Goal: Check status: Check status

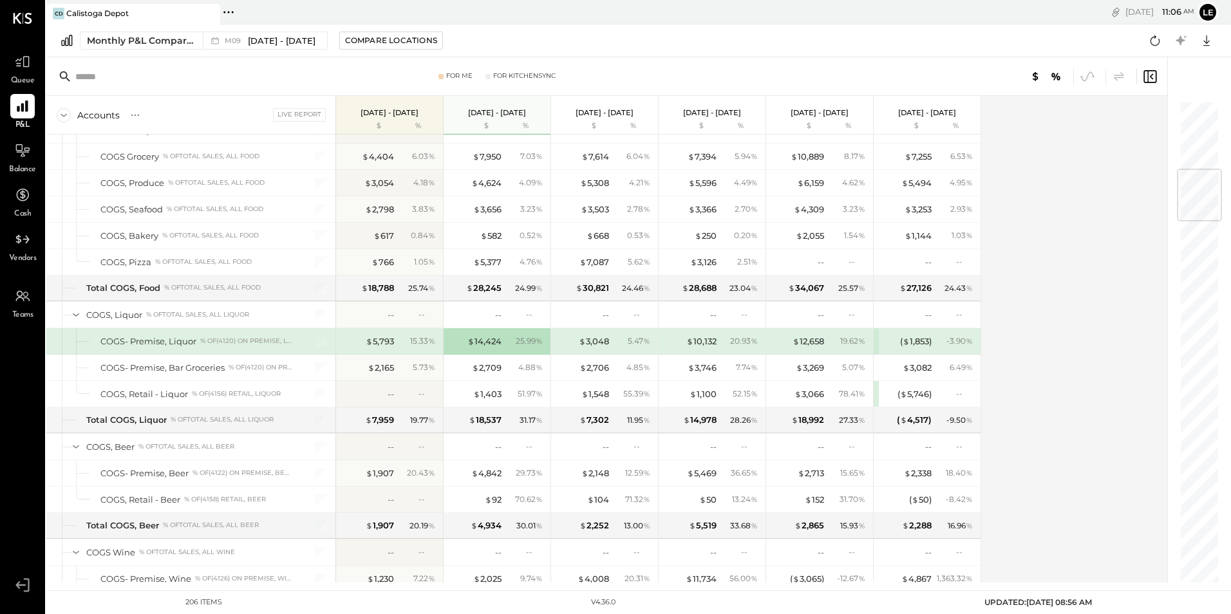
scroll to position [579, 0]
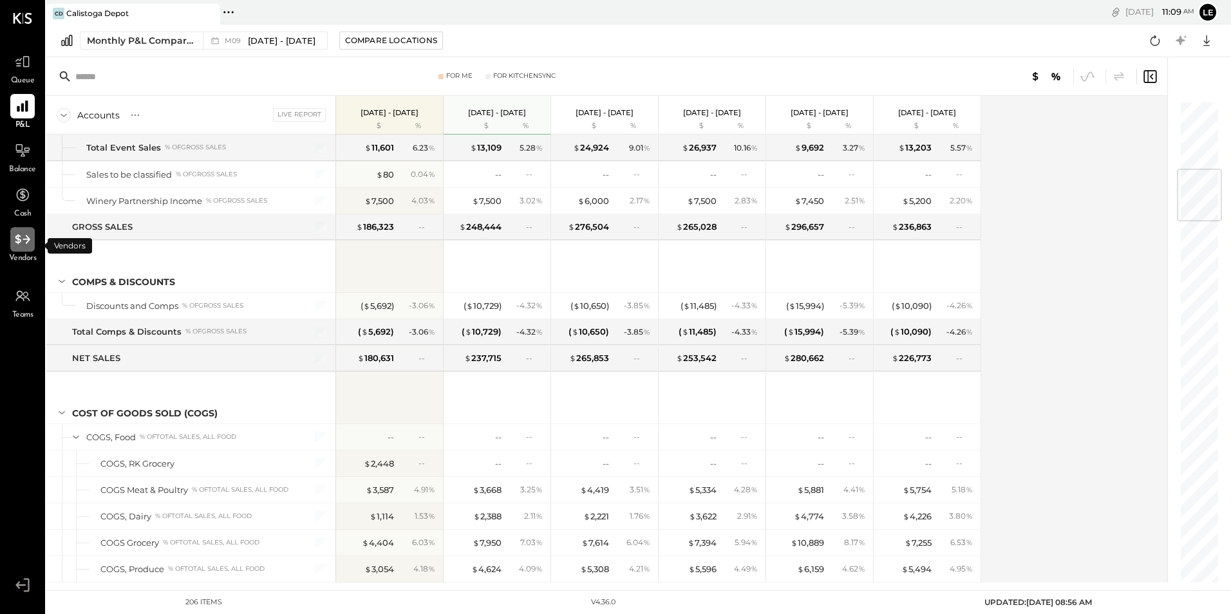
click at [17, 241] on icon at bounding box center [22, 239] width 17 height 17
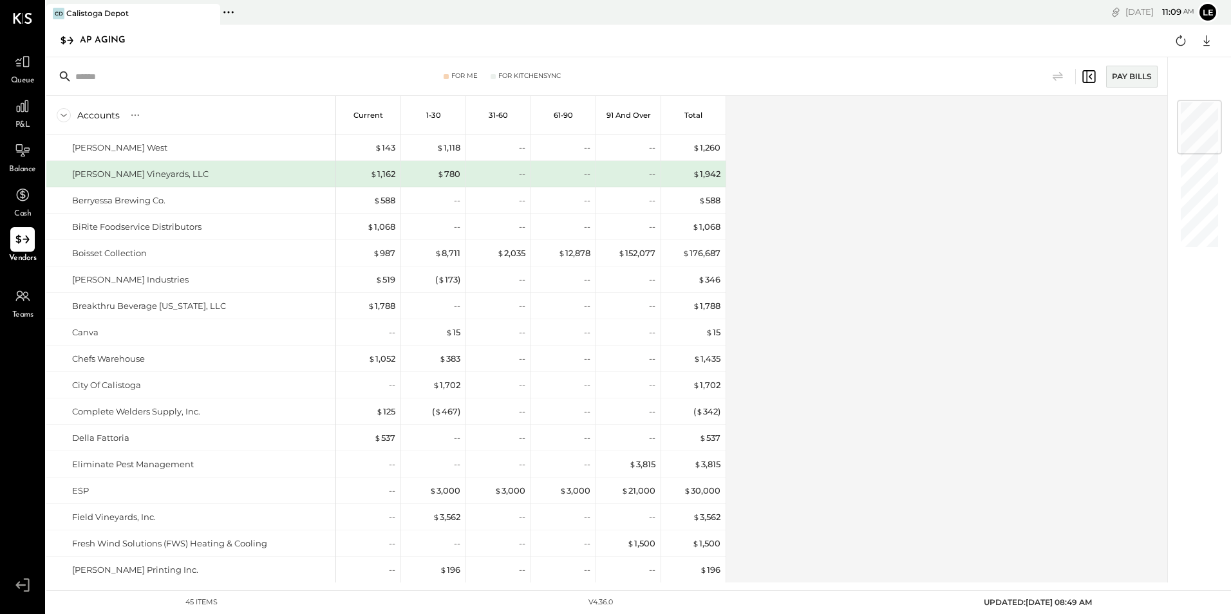
click at [116, 84] on input "text" at bounding box center [176, 76] width 203 height 23
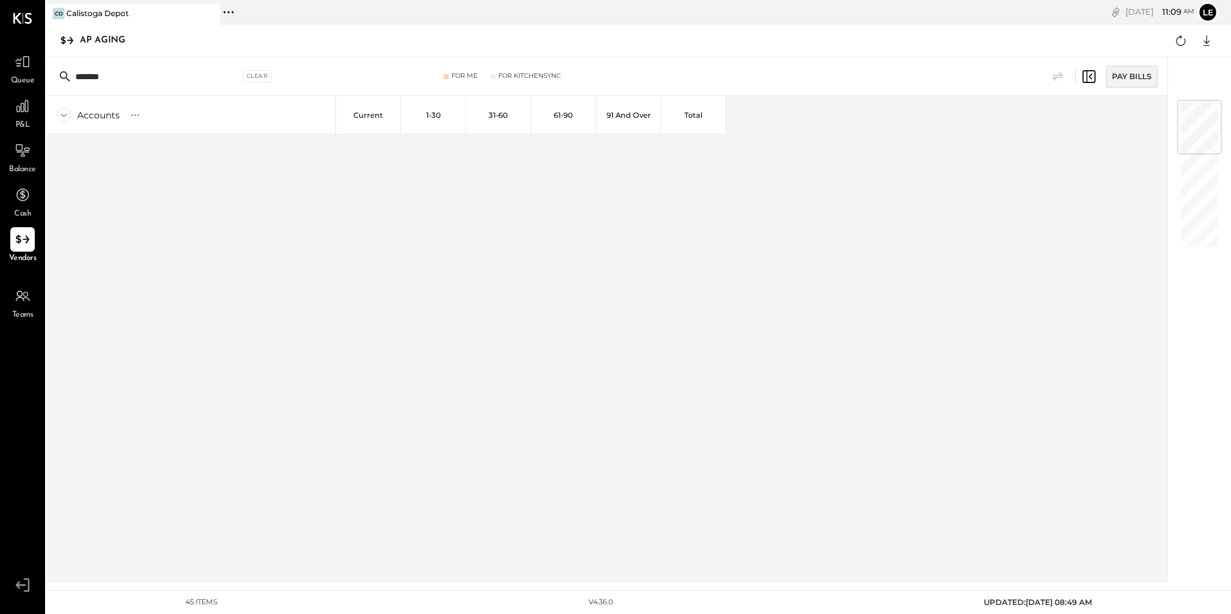
type input "*******"
click at [25, 241] on icon at bounding box center [22, 239] width 17 height 17
click at [64, 113] on icon at bounding box center [64, 115] width 14 height 14
drag, startPoint x: 115, startPoint y: 73, endPoint x: 66, endPoint y: 83, distance: 49.9
click at [66, 84] on div "******* Clear" at bounding box center [167, 76] width 225 height 19
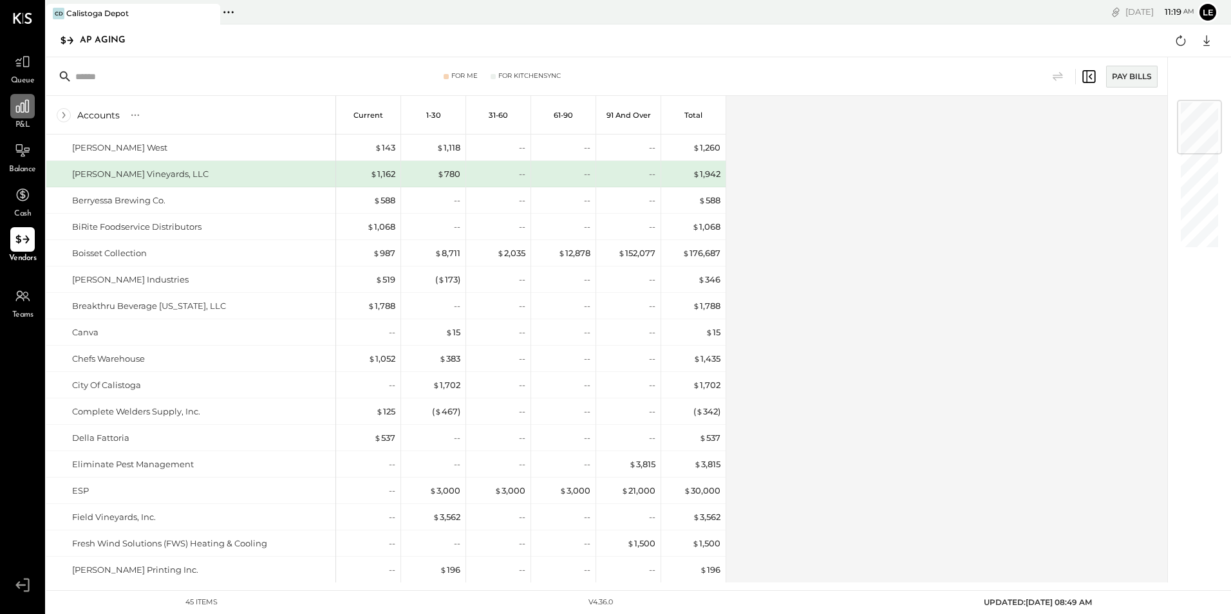
click at [26, 114] on icon at bounding box center [22, 106] width 17 height 17
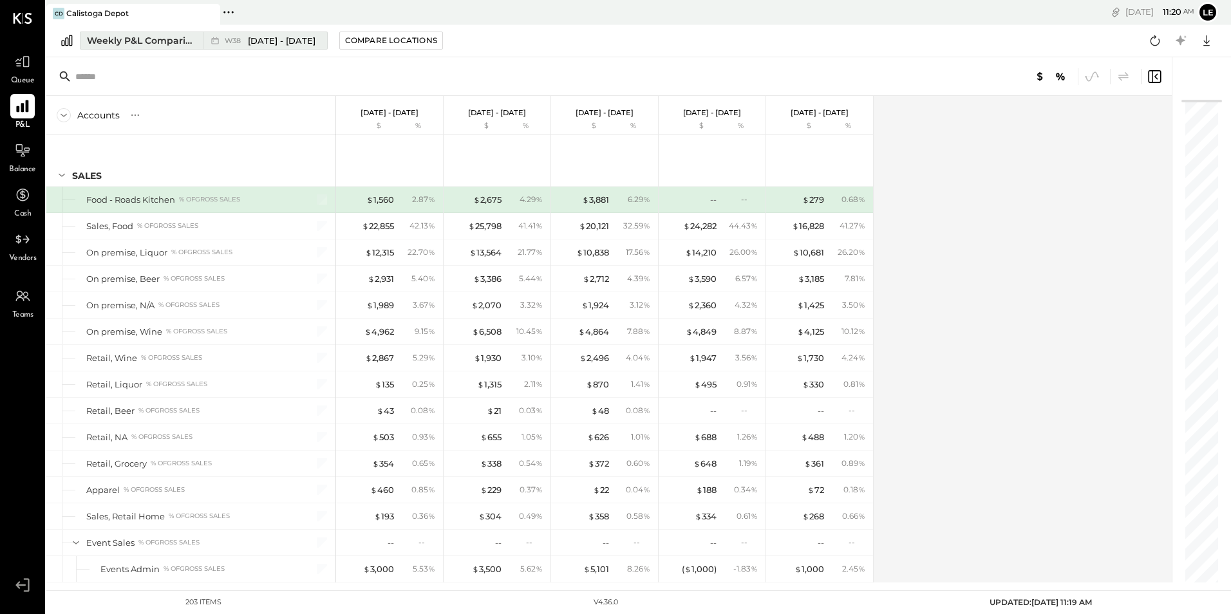
click at [124, 42] on div "Weekly P&L Comparison" at bounding box center [141, 40] width 108 height 13
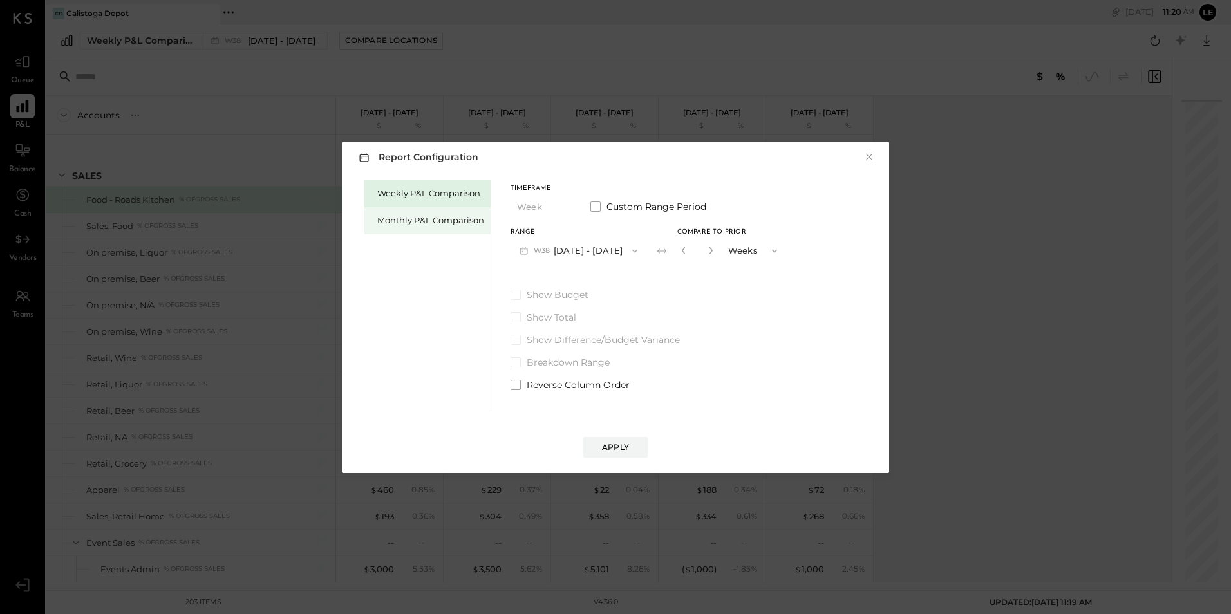
click at [416, 225] on div "Monthly P&L Comparison" at bounding box center [430, 220] width 107 height 12
click at [629, 250] on icon "button" at bounding box center [634, 251] width 10 height 10
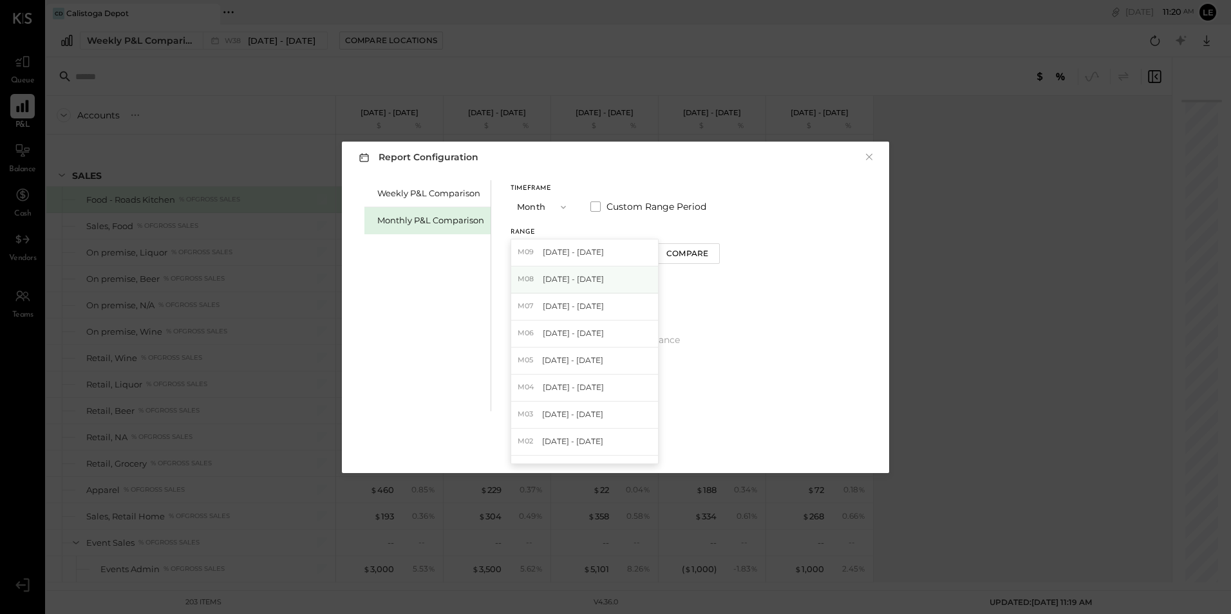
click at [573, 283] on span "[DATE] - [DATE]" at bounding box center [573, 279] width 61 height 11
click at [704, 256] on button "Compare" at bounding box center [687, 253] width 64 height 21
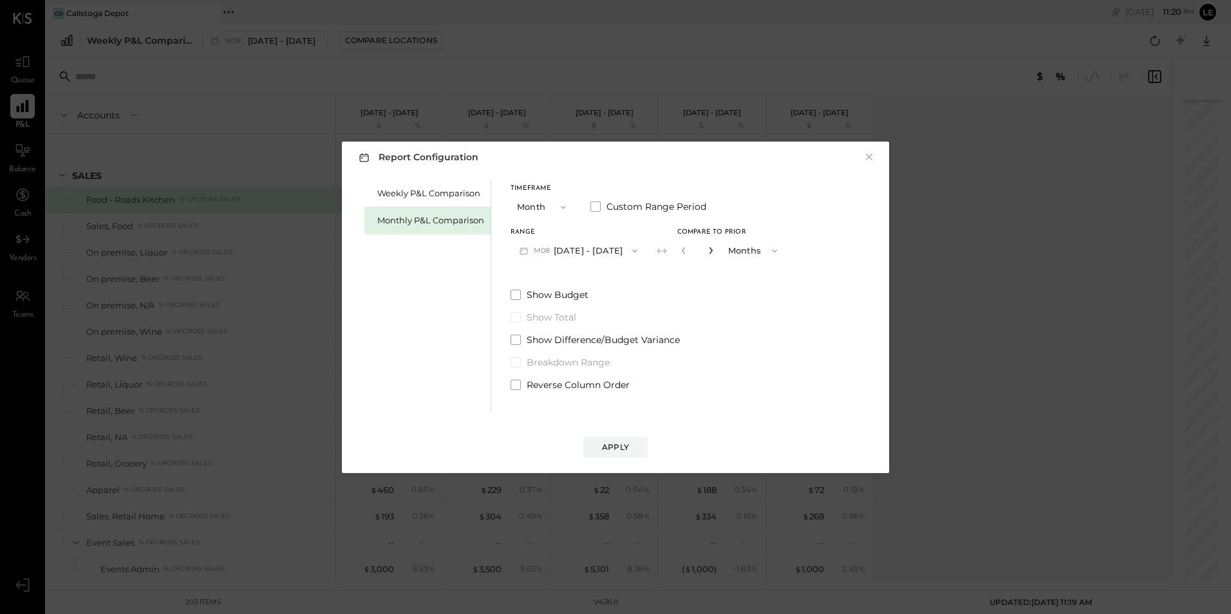
click at [707, 248] on icon "button" at bounding box center [711, 250] width 8 height 8
click at [707, 249] on icon "button" at bounding box center [711, 250] width 8 height 8
click at [709, 250] on icon "button" at bounding box center [710, 250] width 3 height 7
click at [709, 249] on icon "button" at bounding box center [710, 250] width 3 height 7
click at [707, 251] on icon "button" at bounding box center [711, 250] width 8 height 8
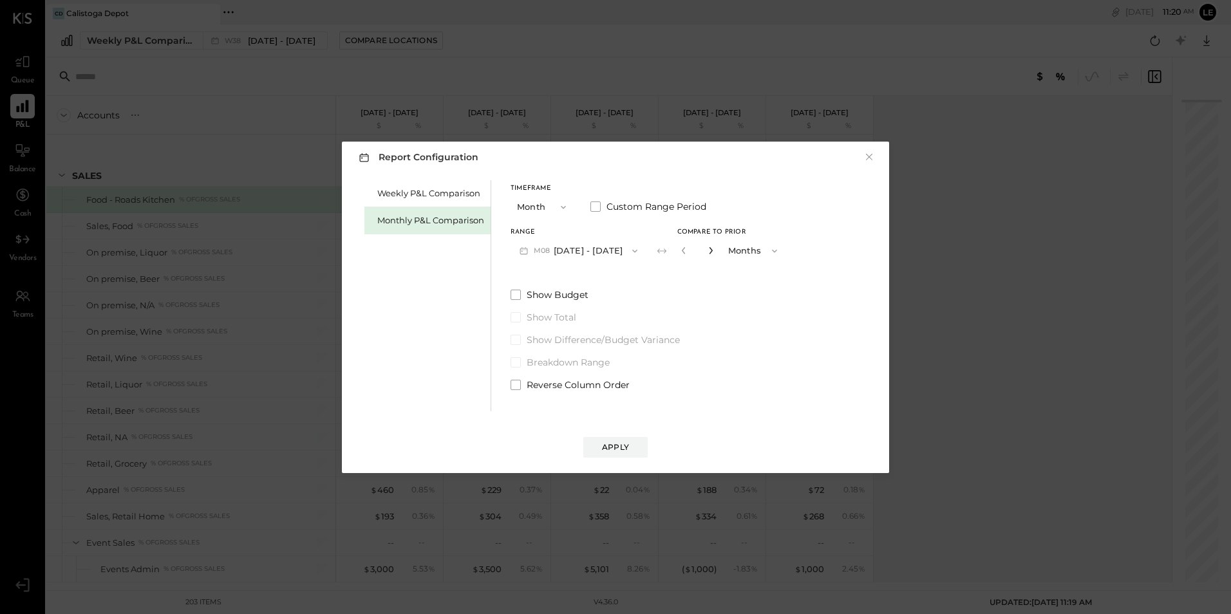
type input "*"
click at [622, 443] on div "Apply" at bounding box center [615, 446] width 27 height 11
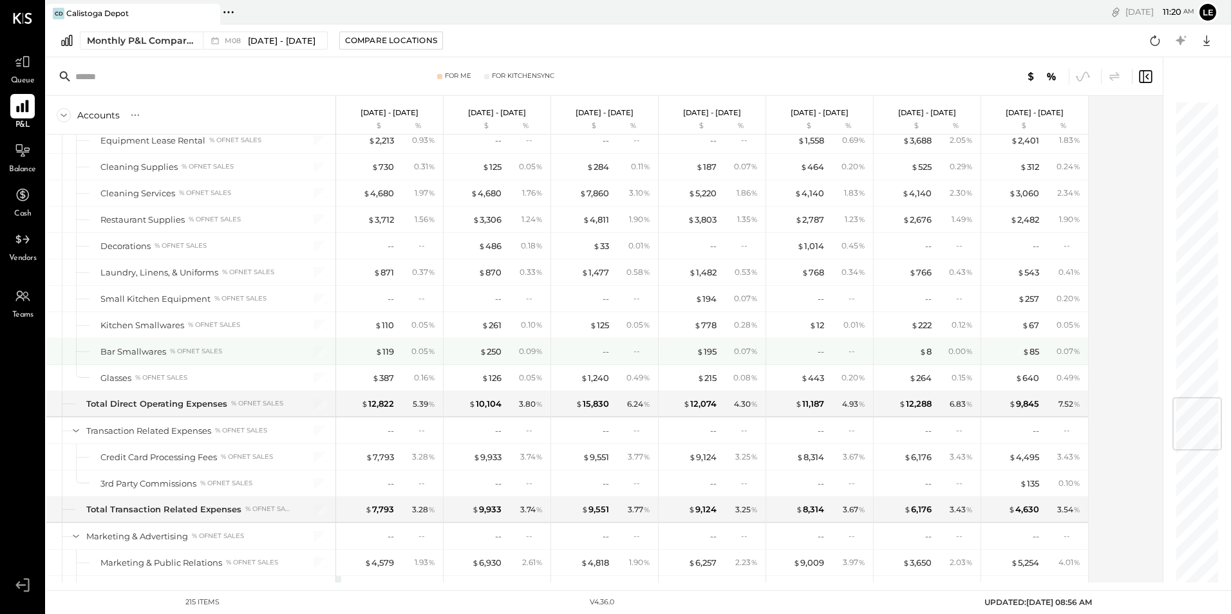
scroll to position [2446, 0]
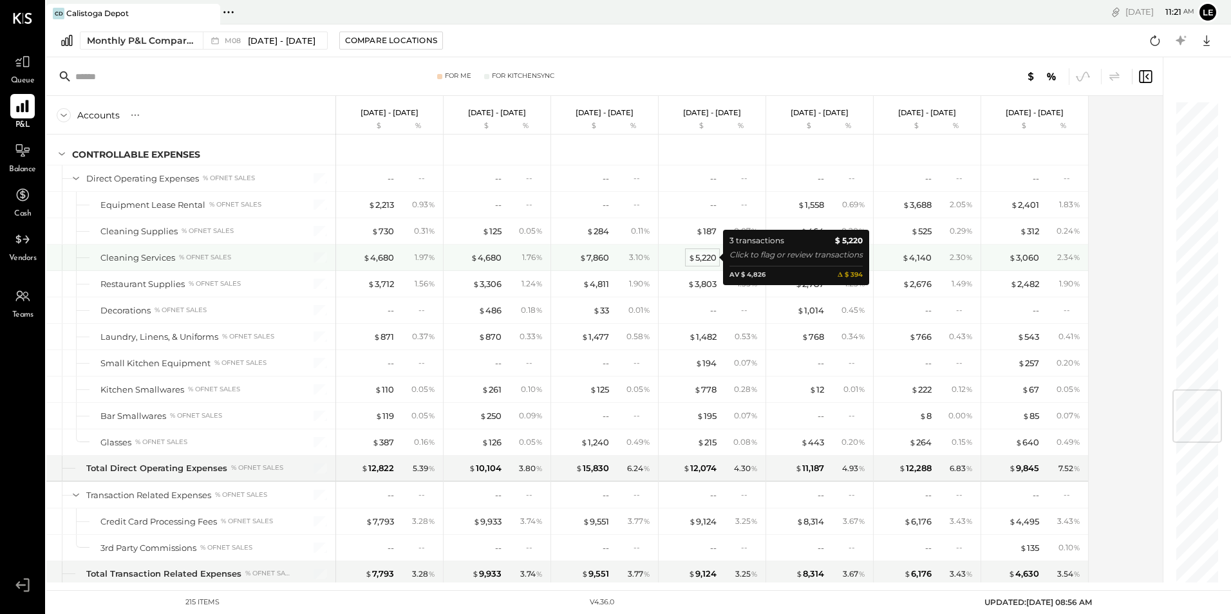
click at [700, 257] on div "$ 5,220" at bounding box center [702, 258] width 28 height 12
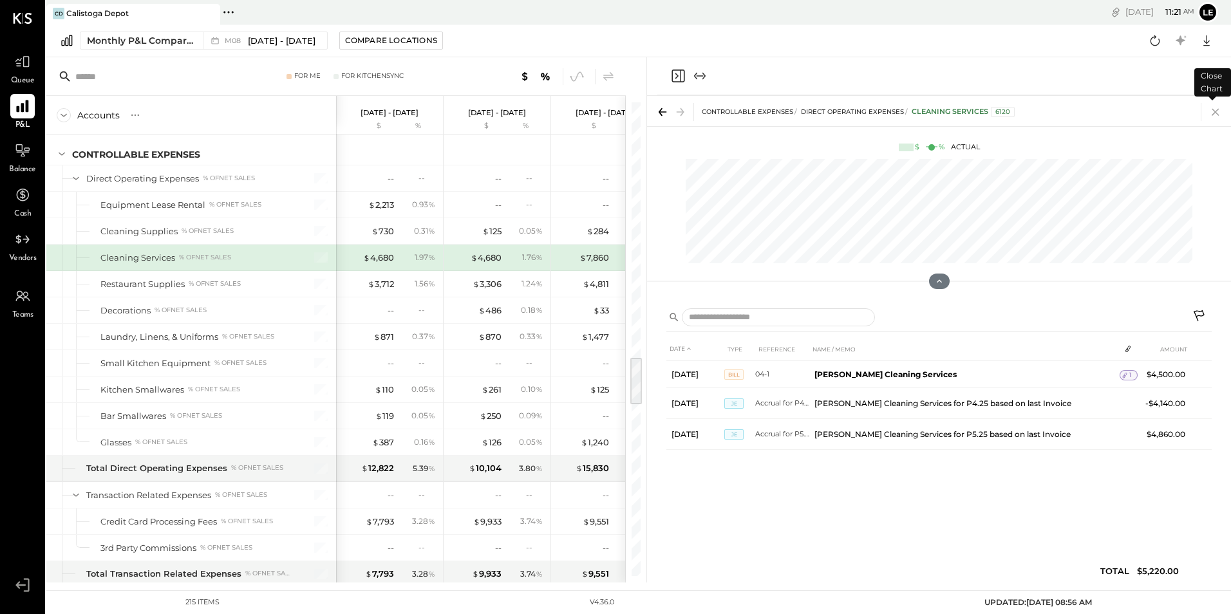
click at [1212, 111] on icon at bounding box center [1215, 112] width 18 height 18
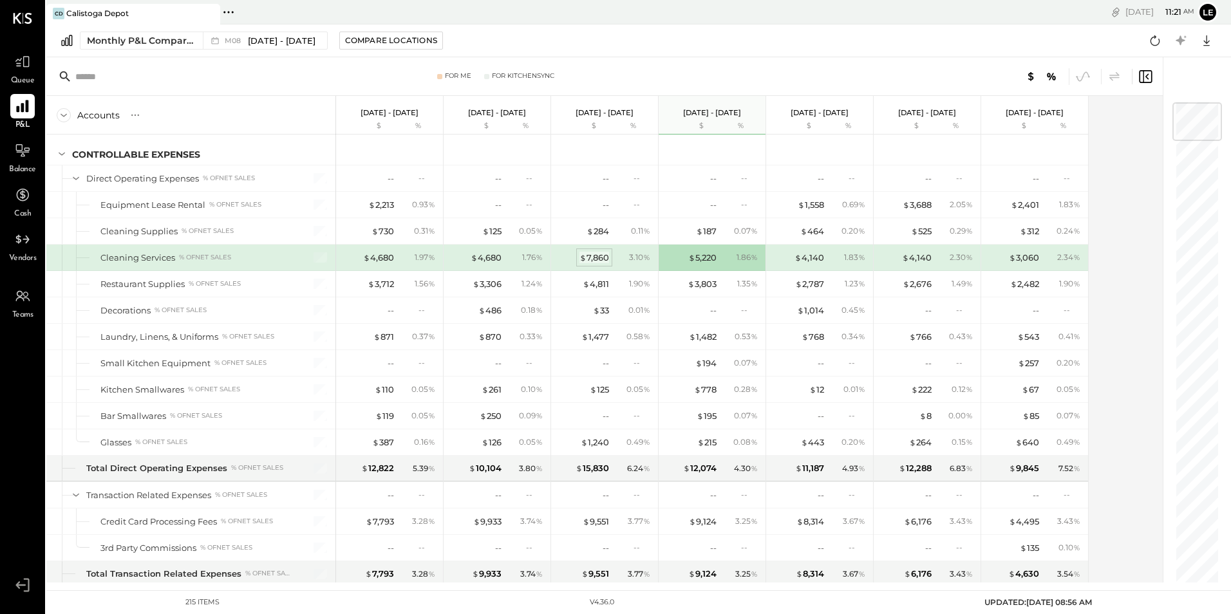
click at [591, 255] on div "$ 7,860" at bounding box center [594, 258] width 30 height 12
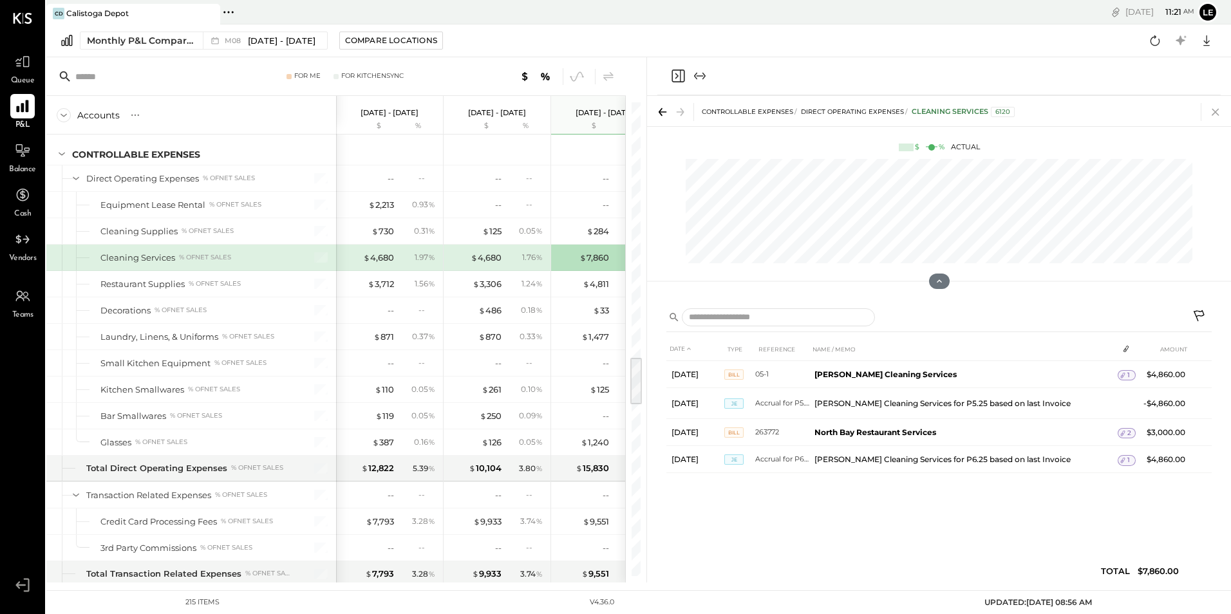
click at [1211, 110] on icon at bounding box center [1215, 112] width 18 height 18
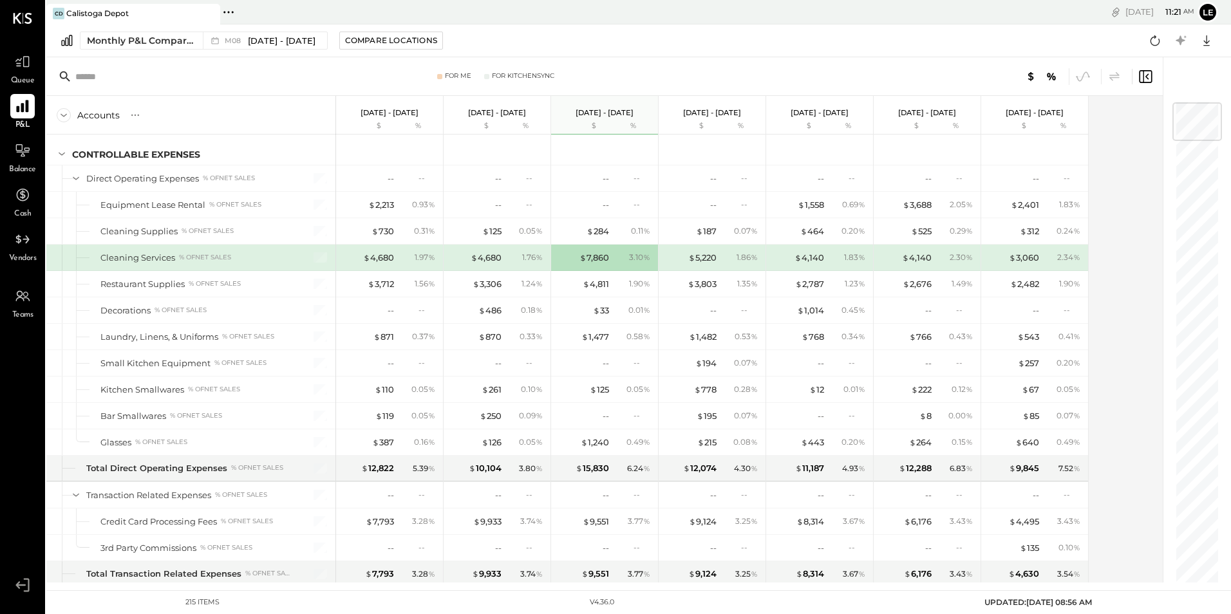
click at [24, 107] on icon at bounding box center [22, 106] width 12 height 12
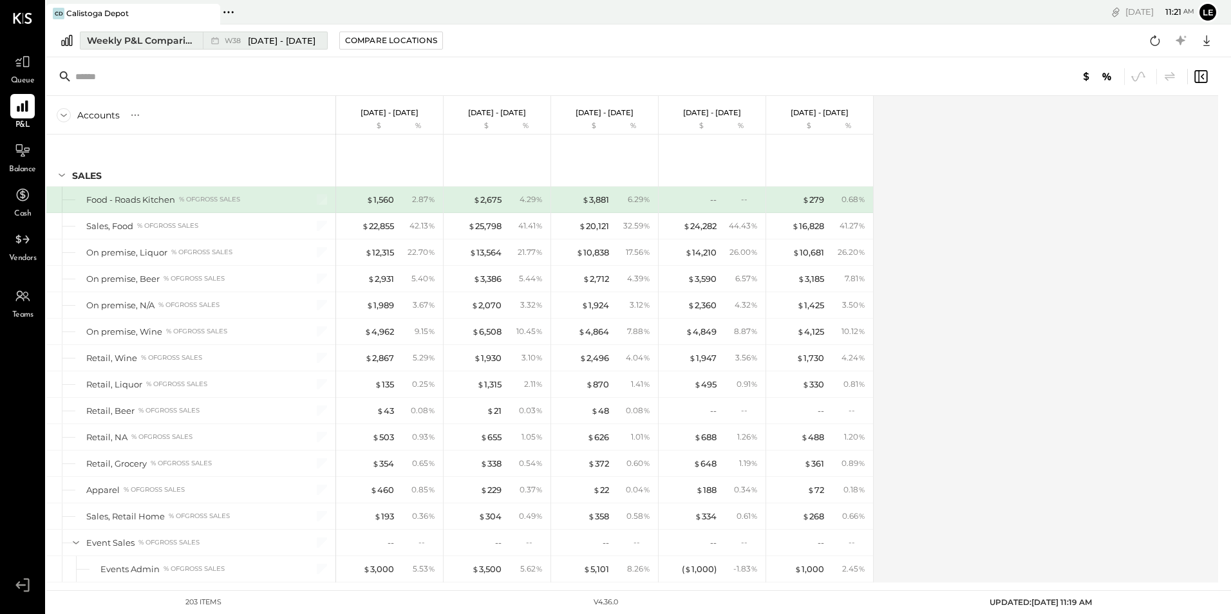
click at [129, 38] on div "Weekly P&L Comparison" at bounding box center [141, 40] width 108 height 13
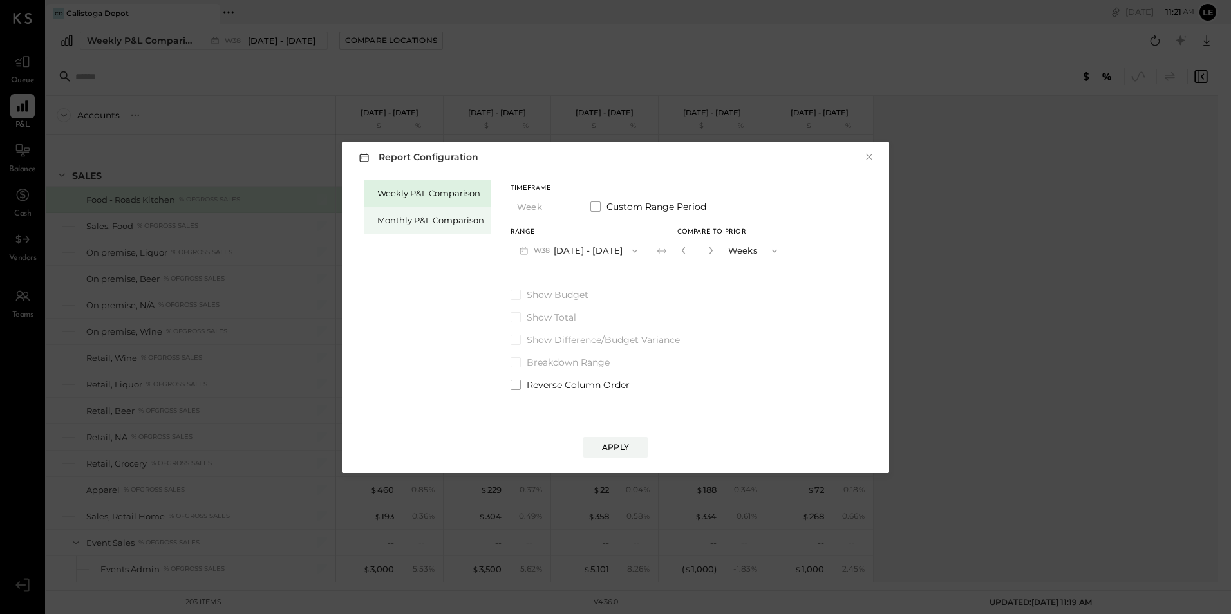
click at [445, 226] on div "Monthly P&L Comparison" at bounding box center [430, 220] width 107 height 12
click at [626, 443] on div "Apply" at bounding box center [615, 446] width 27 height 11
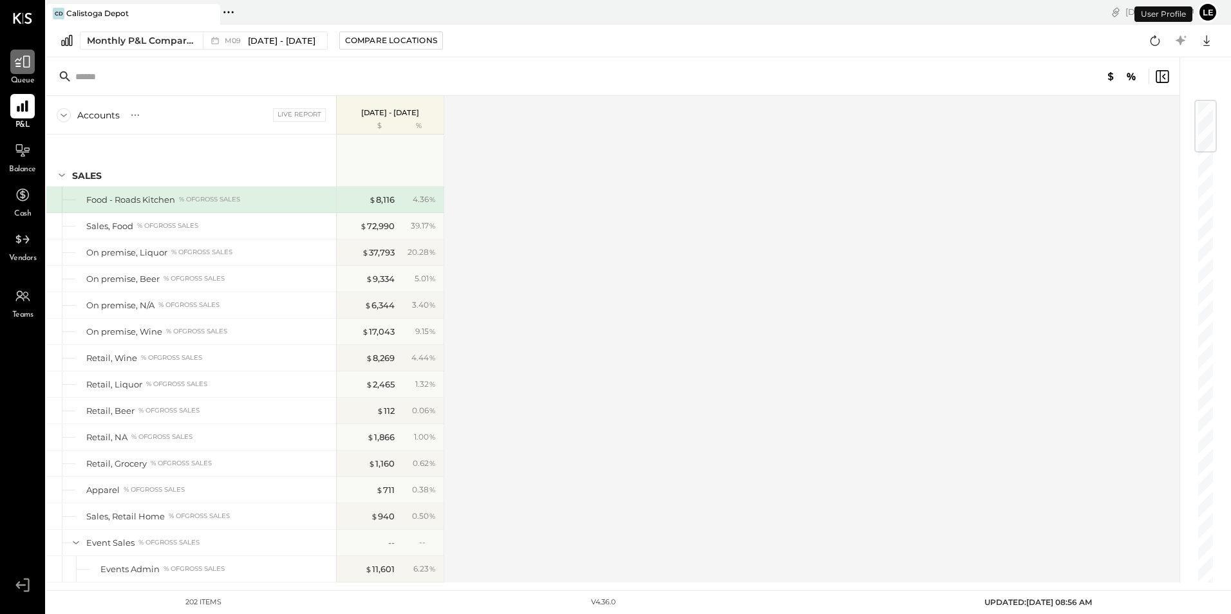
click at [19, 71] on div at bounding box center [22, 62] width 24 height 24
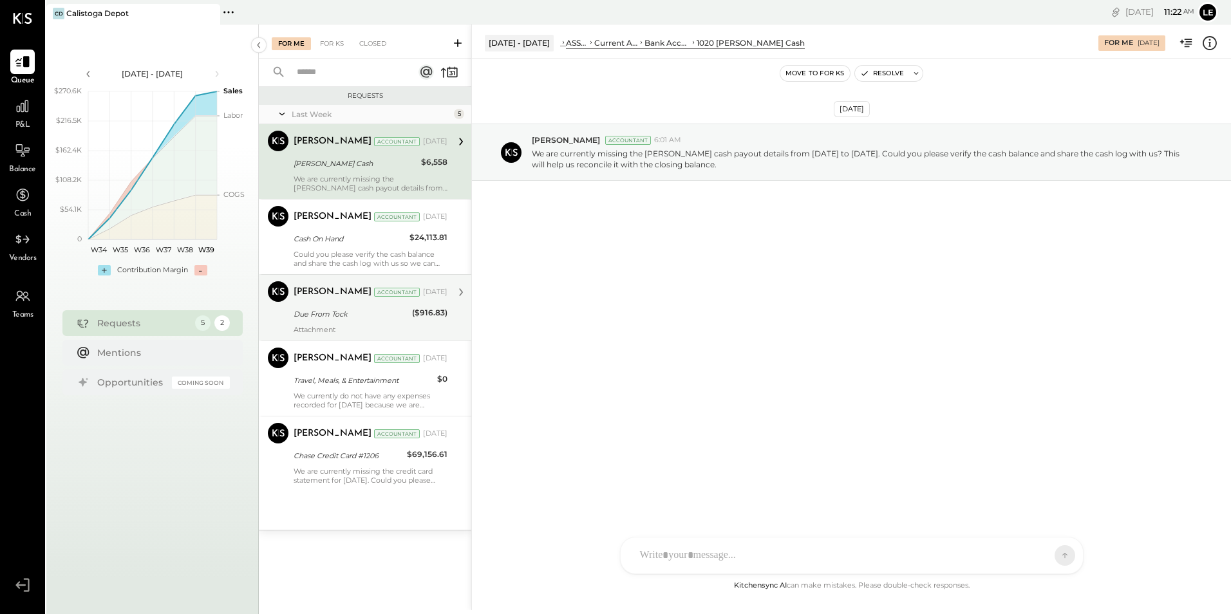
click at [313, 290] on div "[PERSON_NAME]" at bounding box center [332, 292] width 78 height 13
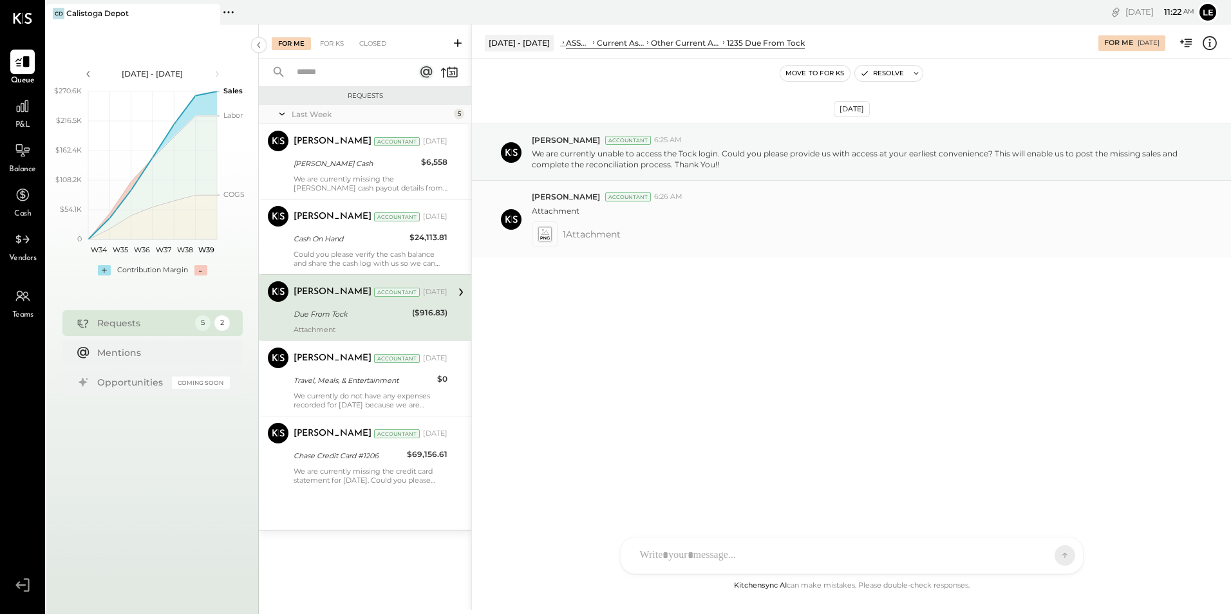
click at [547, 236] on icon at bounding box center [544, 234] width 14 height 15
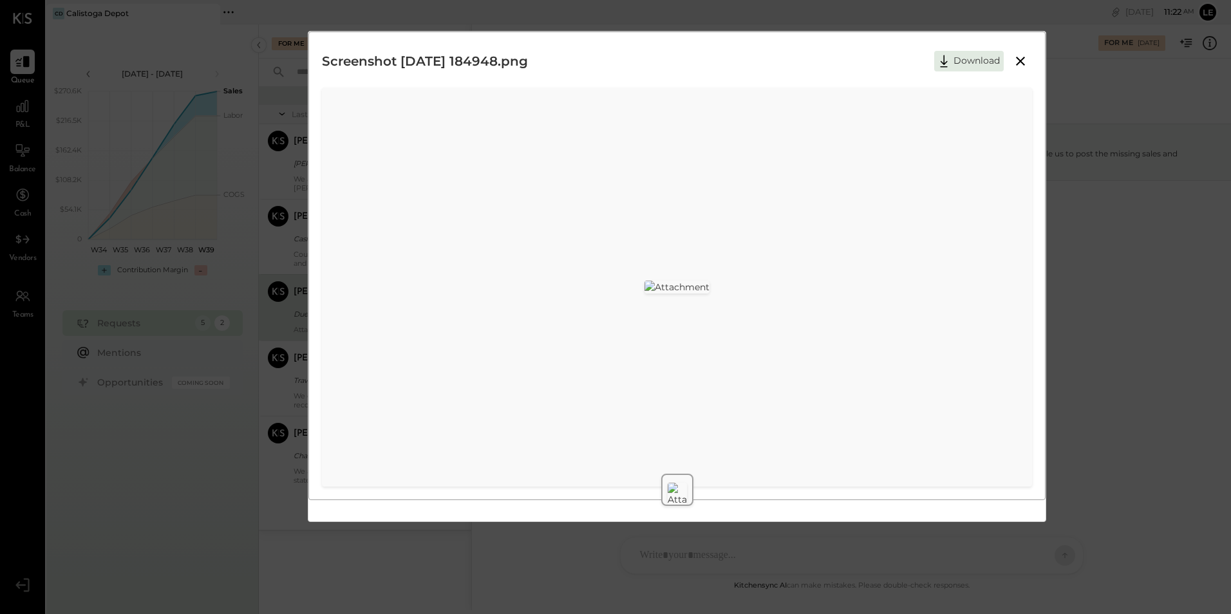
click at [1023, 62] on icon at bounding box center [1019, 60] width 15 height 15
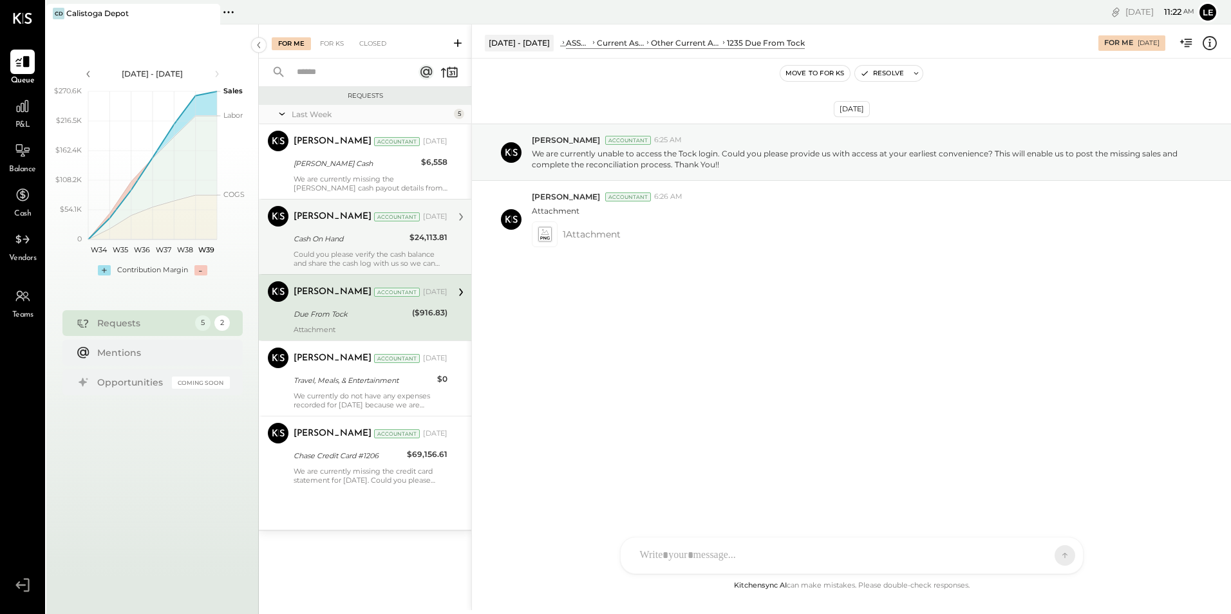
click at [340, 248] on div "[PERSON_NAME] Accountant [DATE] Cash On Hand $24,113.81 Could you please verify…" at bounding box center [370, 237] width 154 height 62
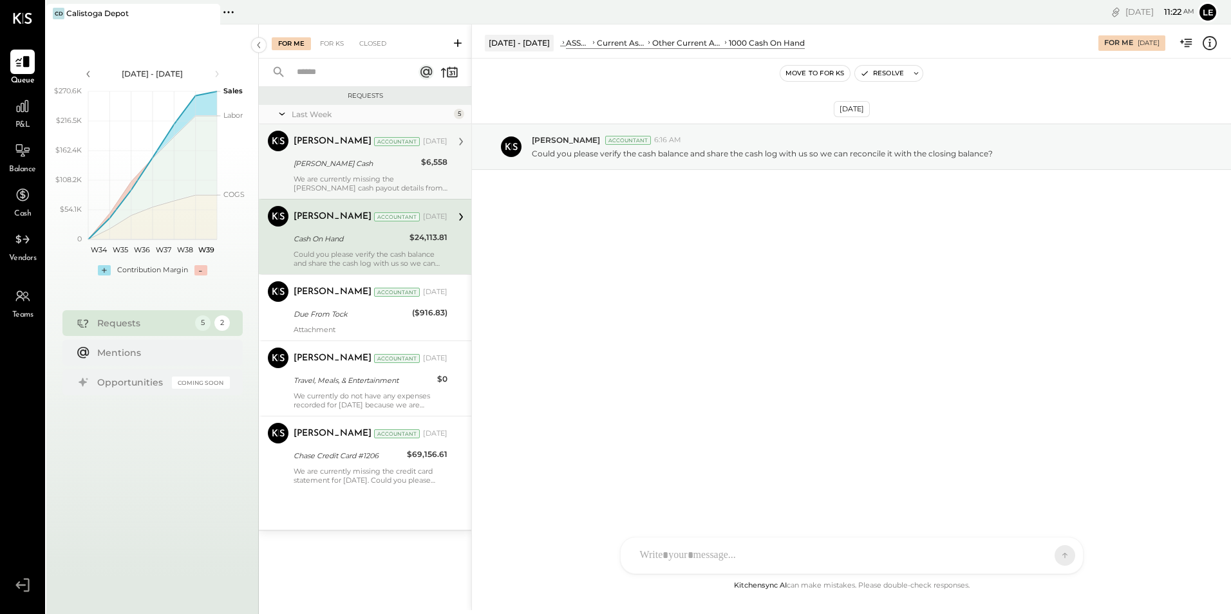
click at [317, 166] on div "[PERSON_NAME] Cash" at bounding box center [355, 163] width 124 height 13
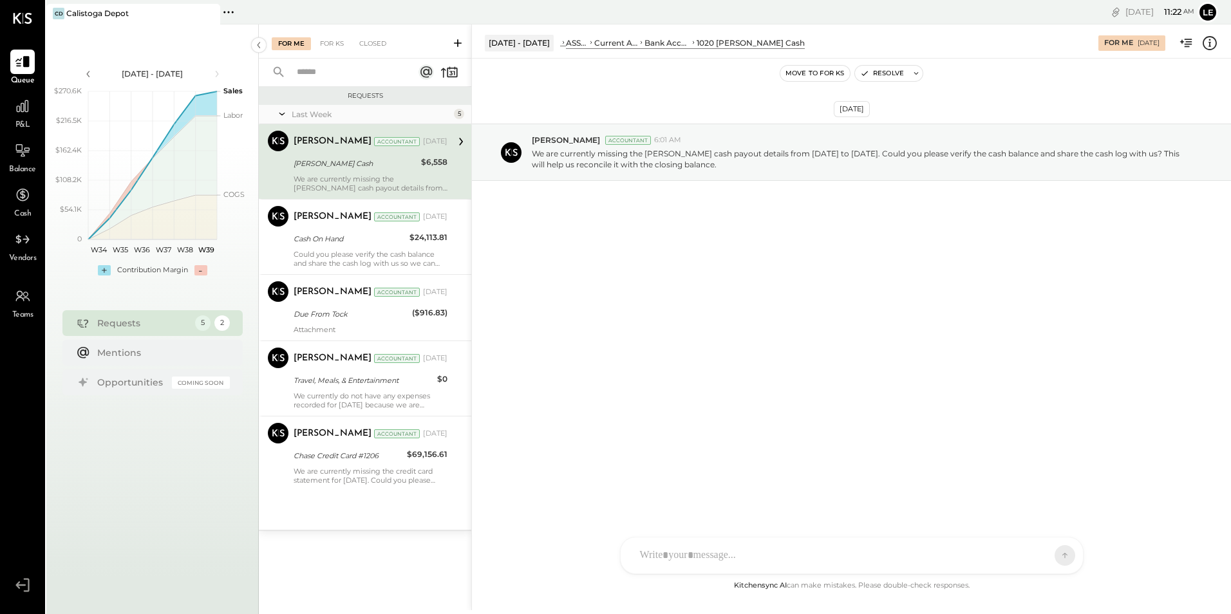
click at [284, 111] on icon at bounding box center [281, 114] width 13 height 32
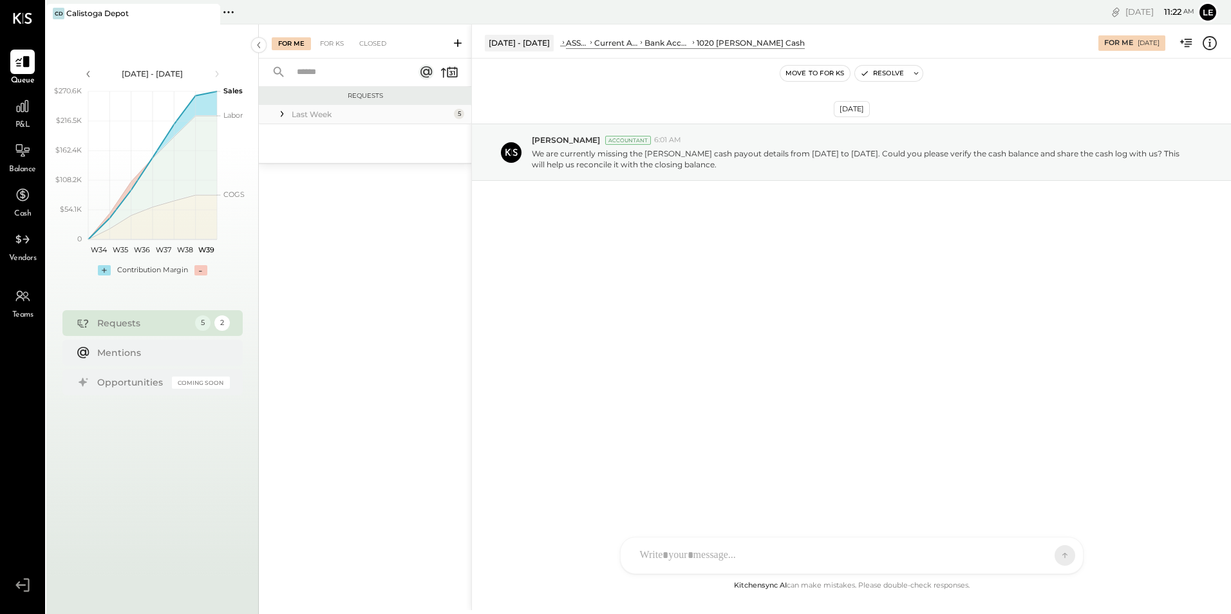
click at [281, 113] on icon at bounding box center [281, 113] width 13 height 13
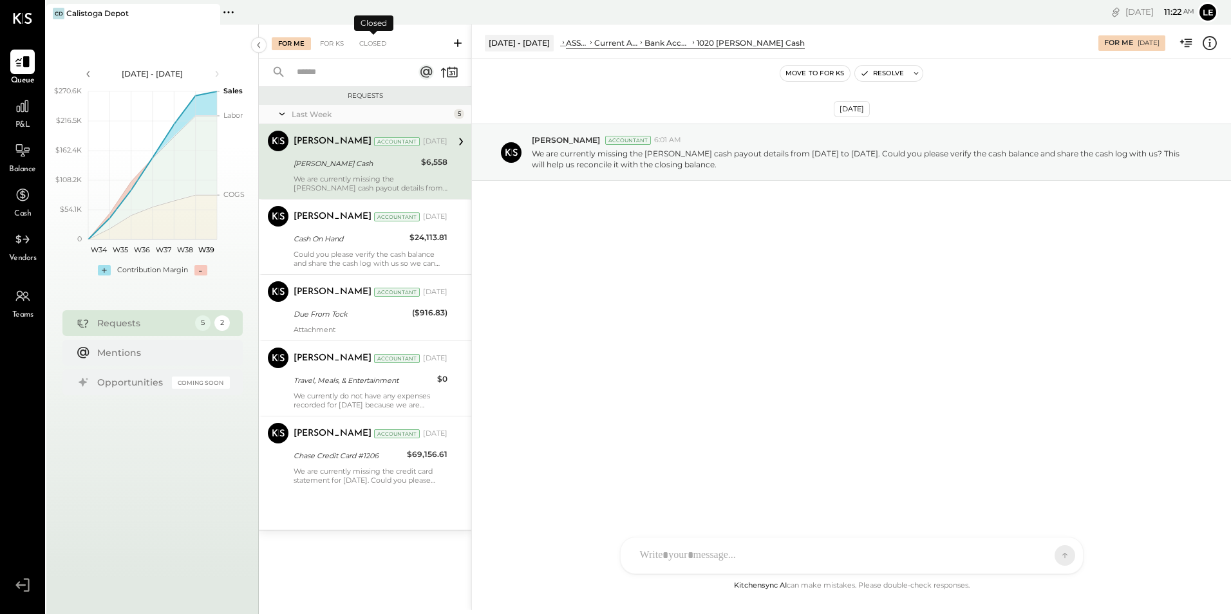
drag, startPoint x: 380, startPoint y: 39, endPoint x: 379, endPoint y: 28, distance: 11.0
click at [381, 39] on div "Closed" at bounding box center [373, 43] width 40 height 13
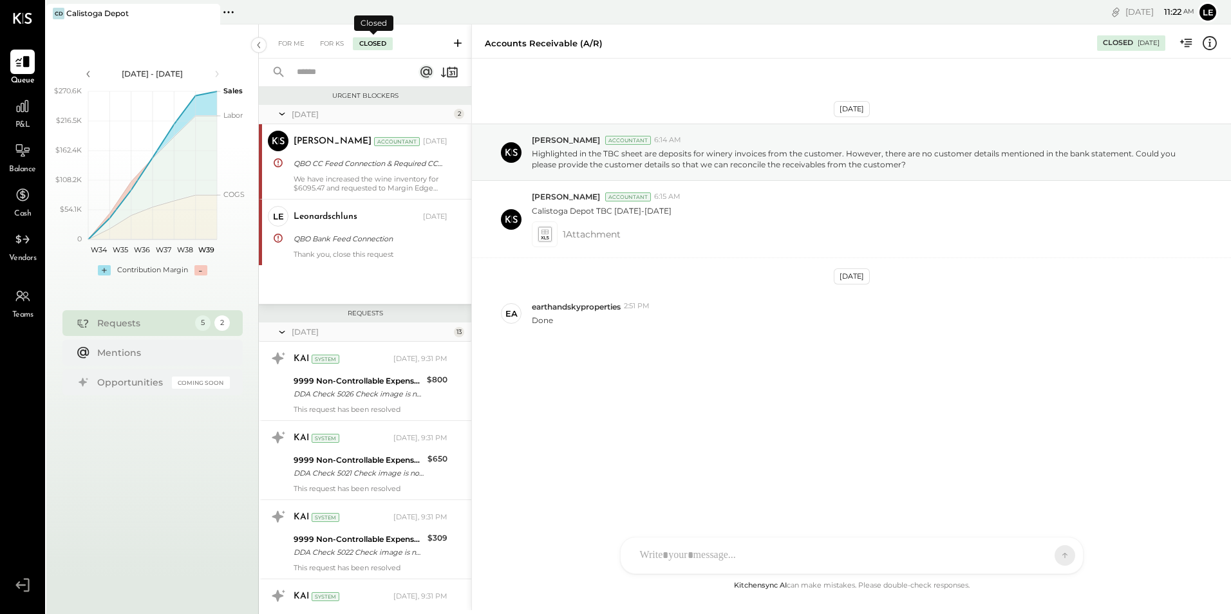
scroll to position [923, 0]
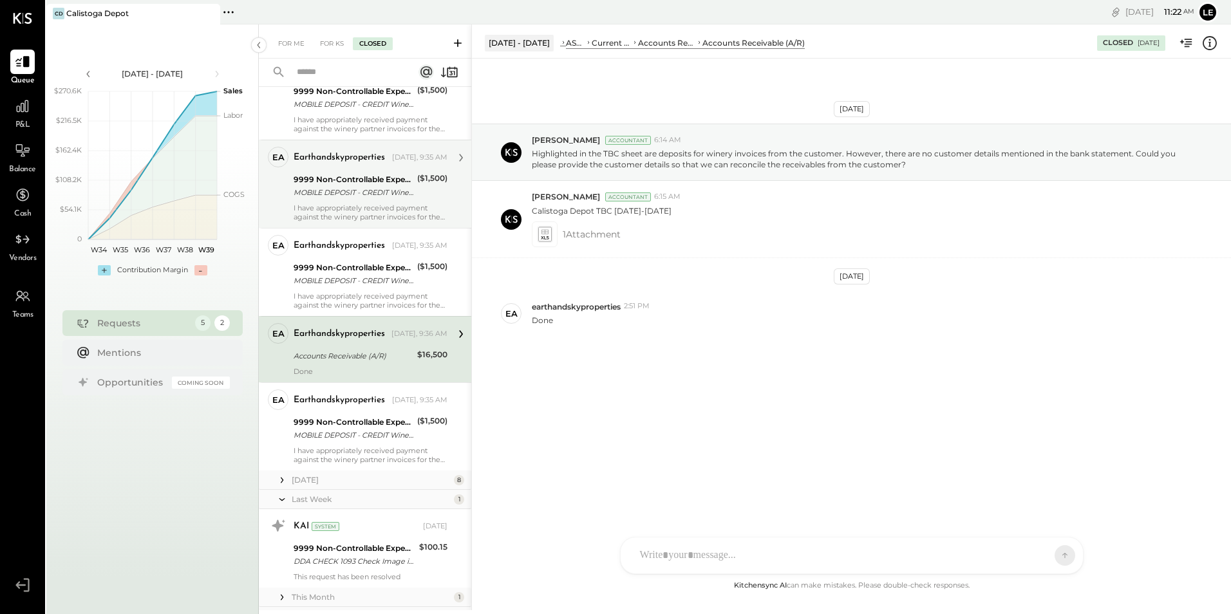
click at [341, 205] on div "I have appropriately received payment against the winery partner invoices for t…" at bounding box center [370, 212] width 154 height 18
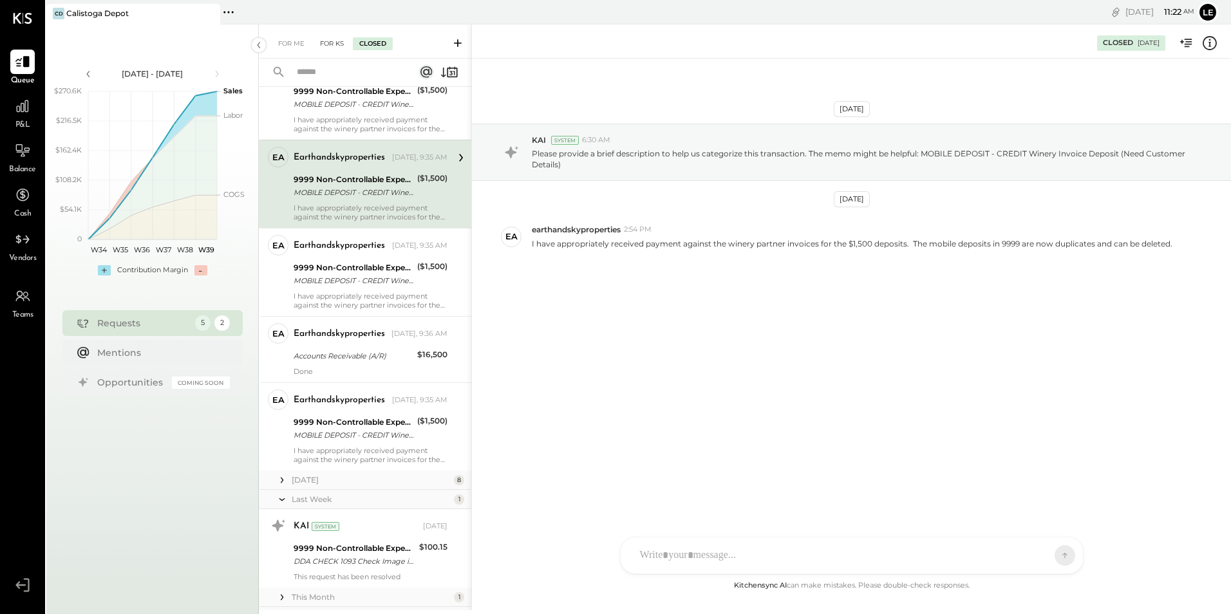
click at [328, 41] on div "For KS" at bounding box center [331, 43] width 37 height 13
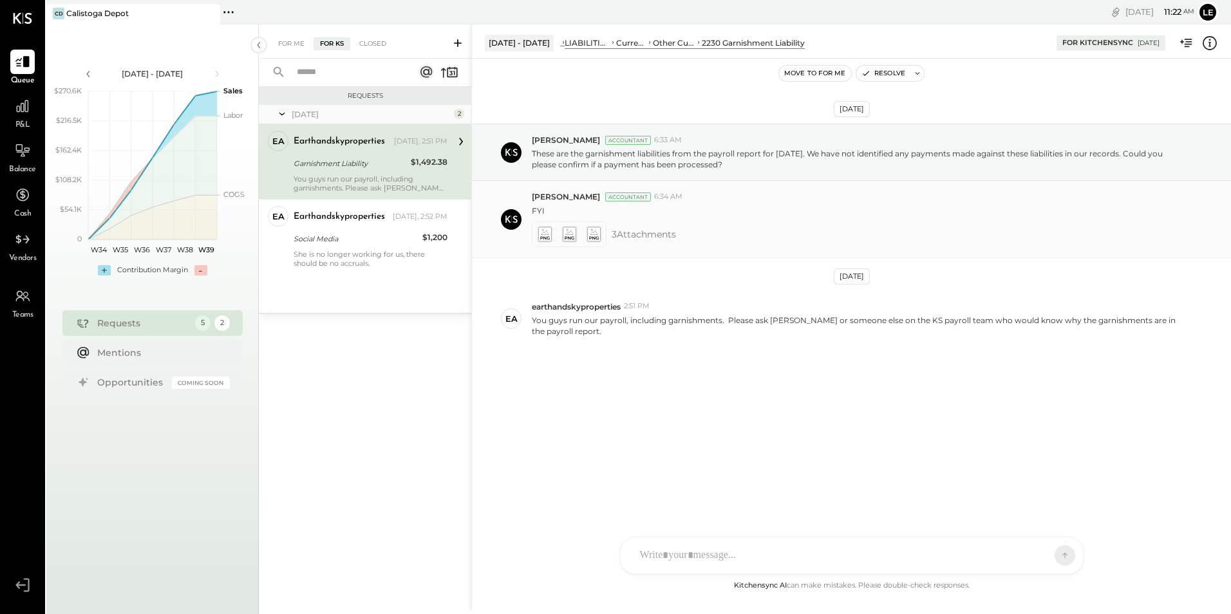
click at [541, 234] on icon at bounding box center [544, 234] width 14 height 15
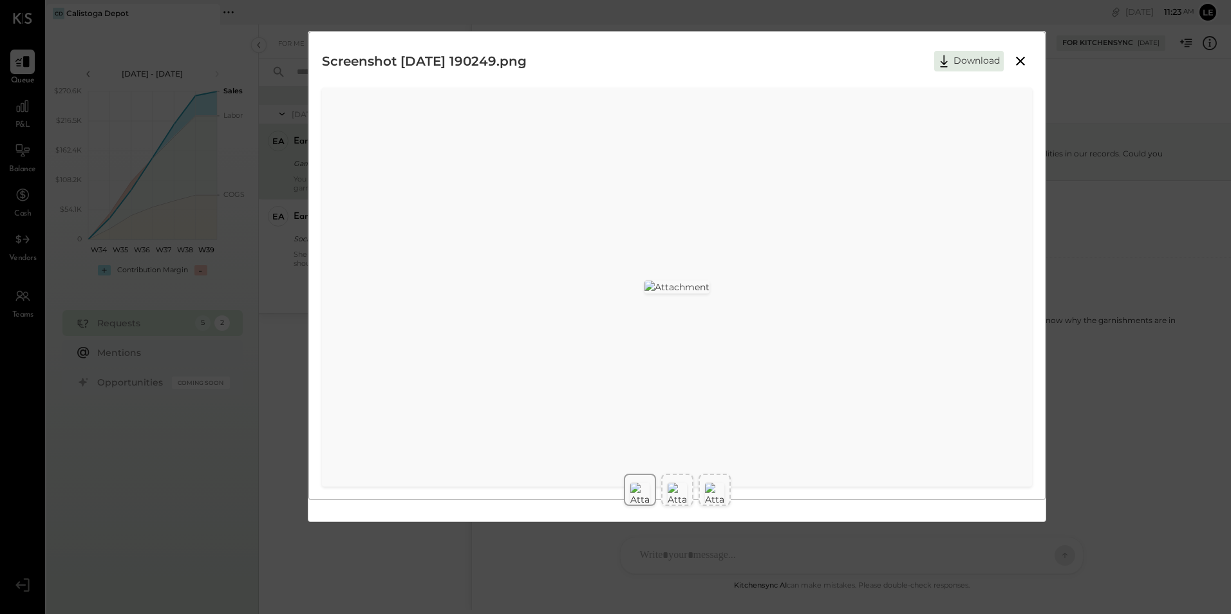
click at [1014, 62] on icon at bounding box center [1019, 60] width 15 height 15
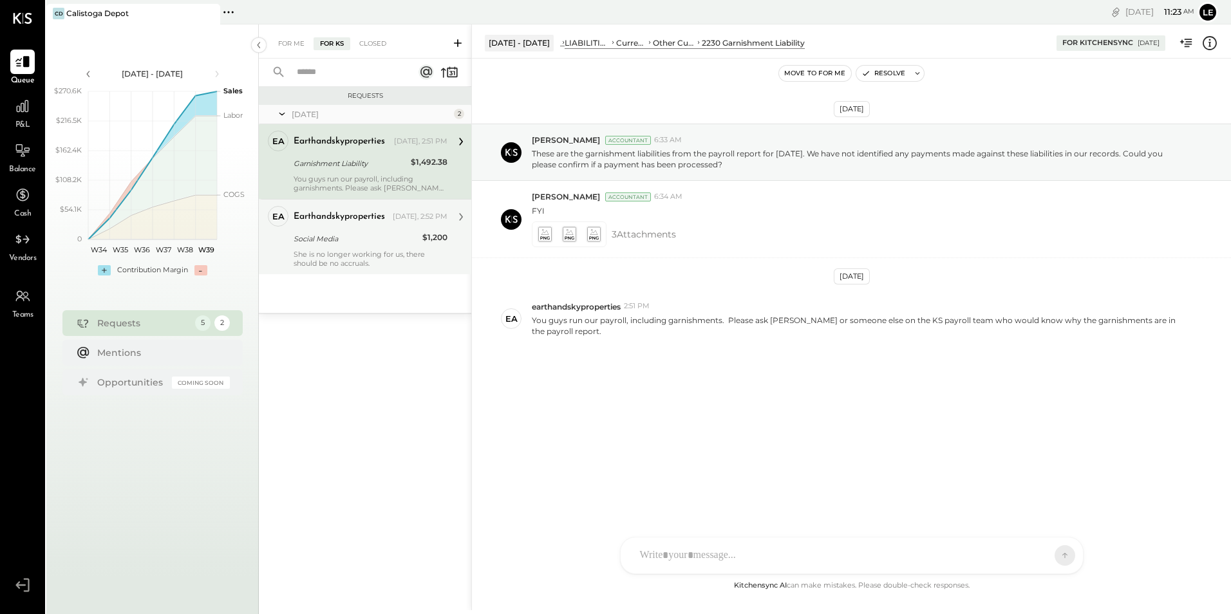
click at [342, 248] on div "earthandskyproperties [DATE], 2:52 PM Social Media $1,200 She is no longer work…" at bounding box center [370, 237] width 154 height 62
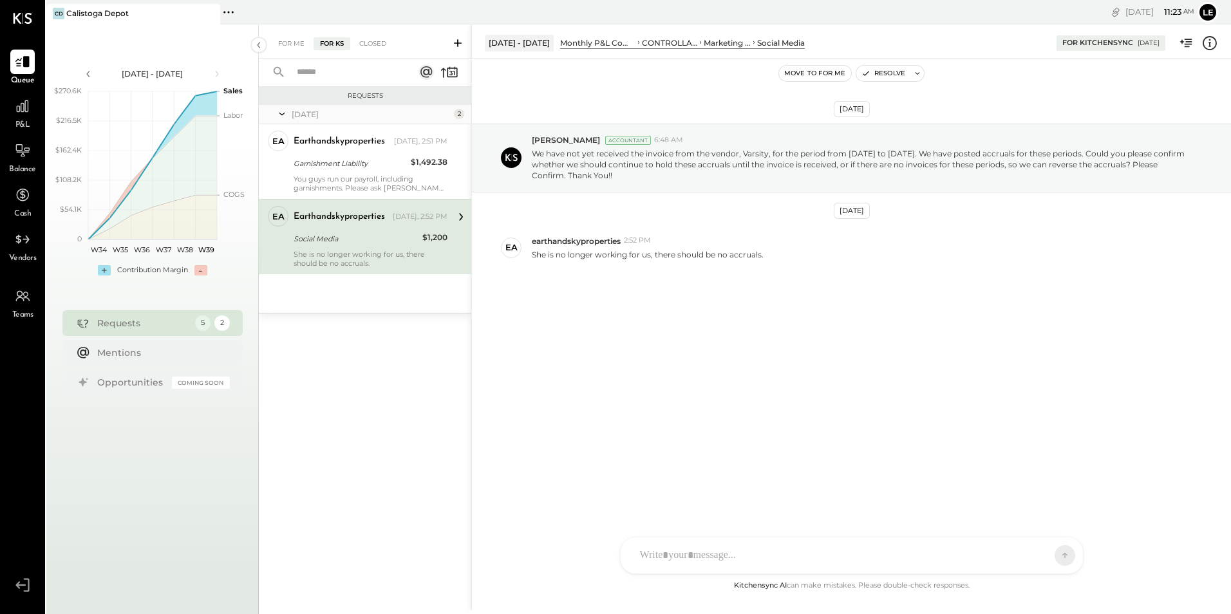
click at [354, 256] on div "She is no longer working for us, there should be no accruals." at bounding box center [370, 259] width 154 height 18
click at [29, 585] on icon at bounding box center [27, 586] width 6 height 14
